Goal: Task Accomplishment & Management: Manage account settings

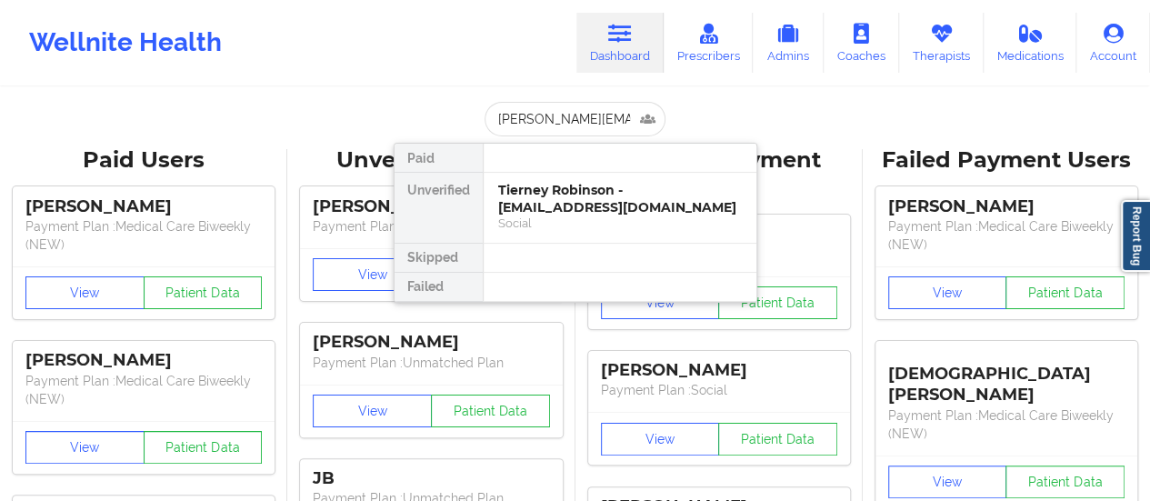
click at [581, 190] on div "Tierney Robinson - [EMAIL_ADDRESS][DOMAIN_NAME]" at bounding box center [620, 199] width 244 height 34
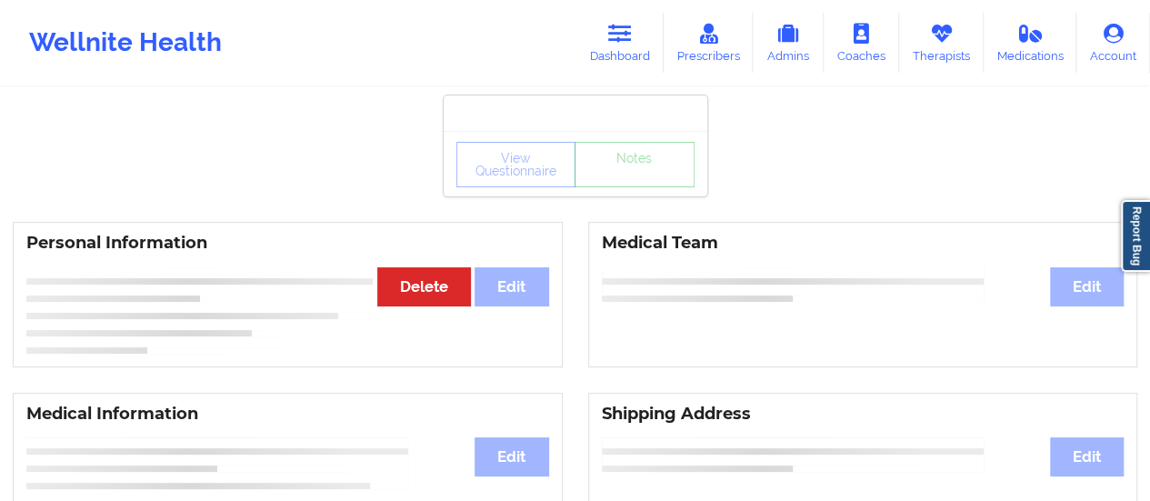
click at [448, 308] on div "Personal Information Edit Delete" at bounding box center [288, 294] width 550 height 145
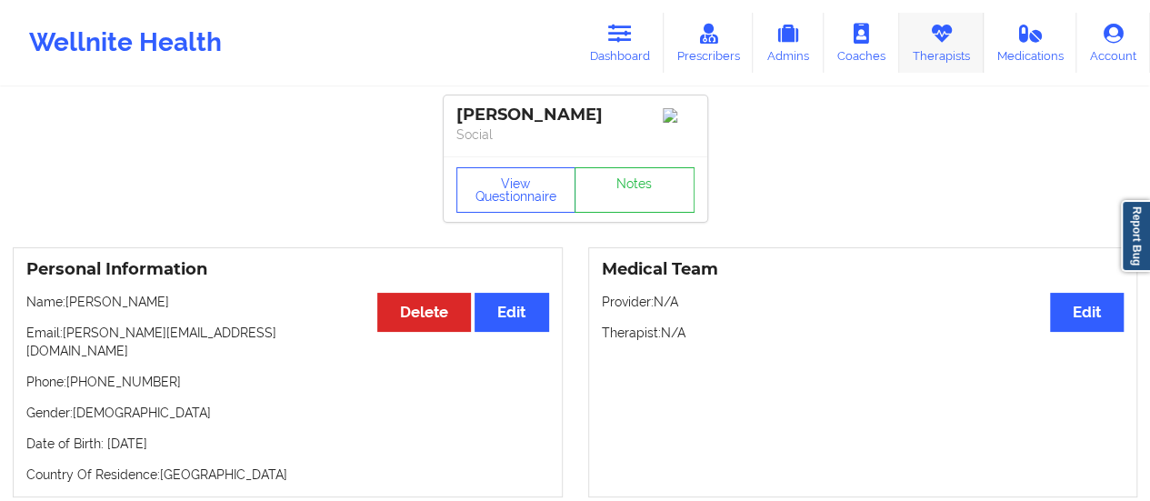
click at [978, 41] on link "Therapists" at bounding box center [941, 43] width 85 height 60
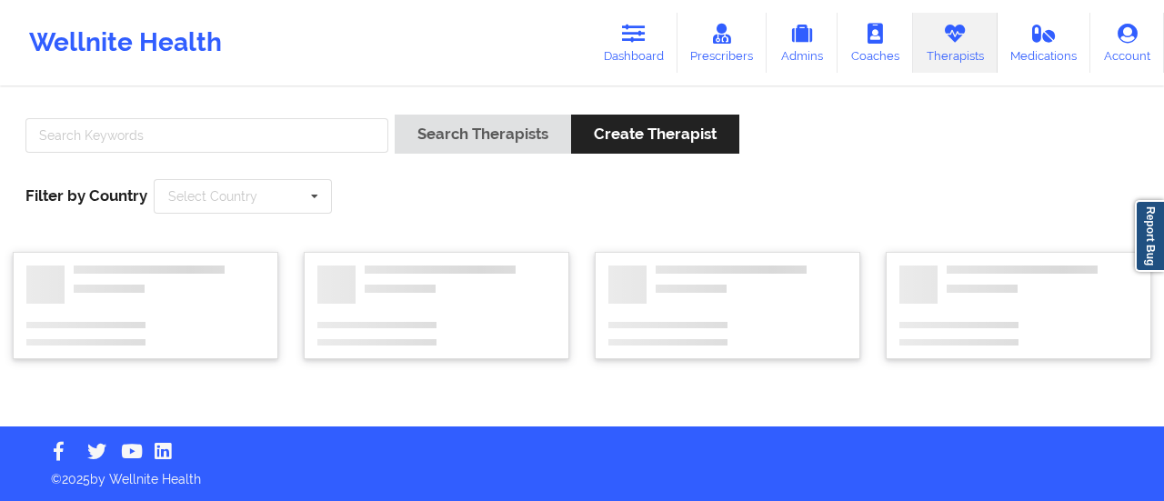
click at [380, 153] on div at bounding box center [206, 141] width 375 height 52
click at [345, 140] on input "text" at bounding box center [206, 135] width 363 height 35
paste input "[PERSON_NAME]"
type input "[PERSON_NAME]"
click at [395, 115] on button "Search Therapists" at bounding box center [483, 134] width 176 height 39
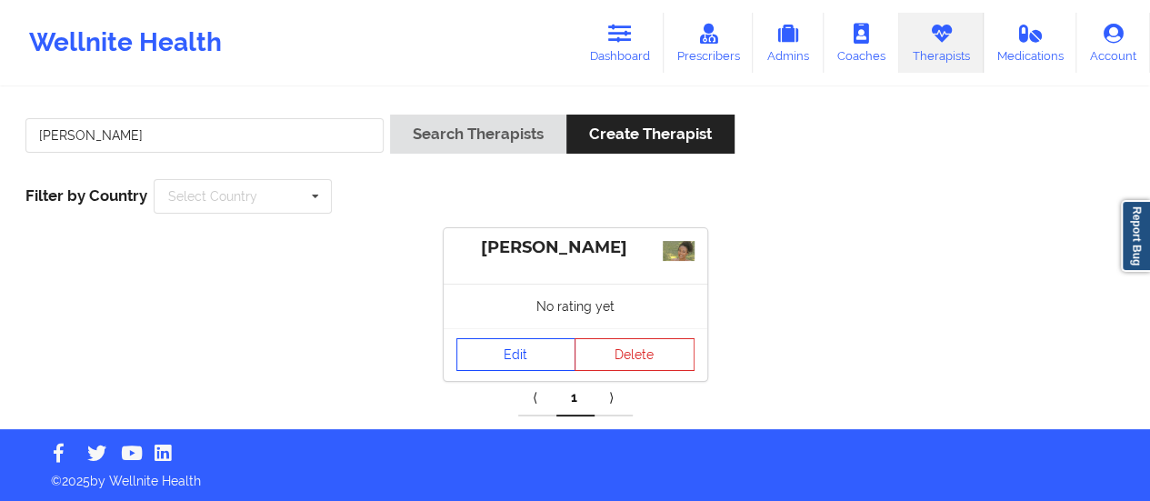
drag, startPoint x: 518, startPoint y: 332, endPoint x: 515, endPoint y: 355, distance: 23.0
click at [515, 355] on div "Edit Delete" at bounding box center [576, 354] width 264 height 53
click at [515, 355] on link "Edit" at bounding box center [516, 354] width 120 height 33
